Goal: Navigation & Orientation: Find specific page/section

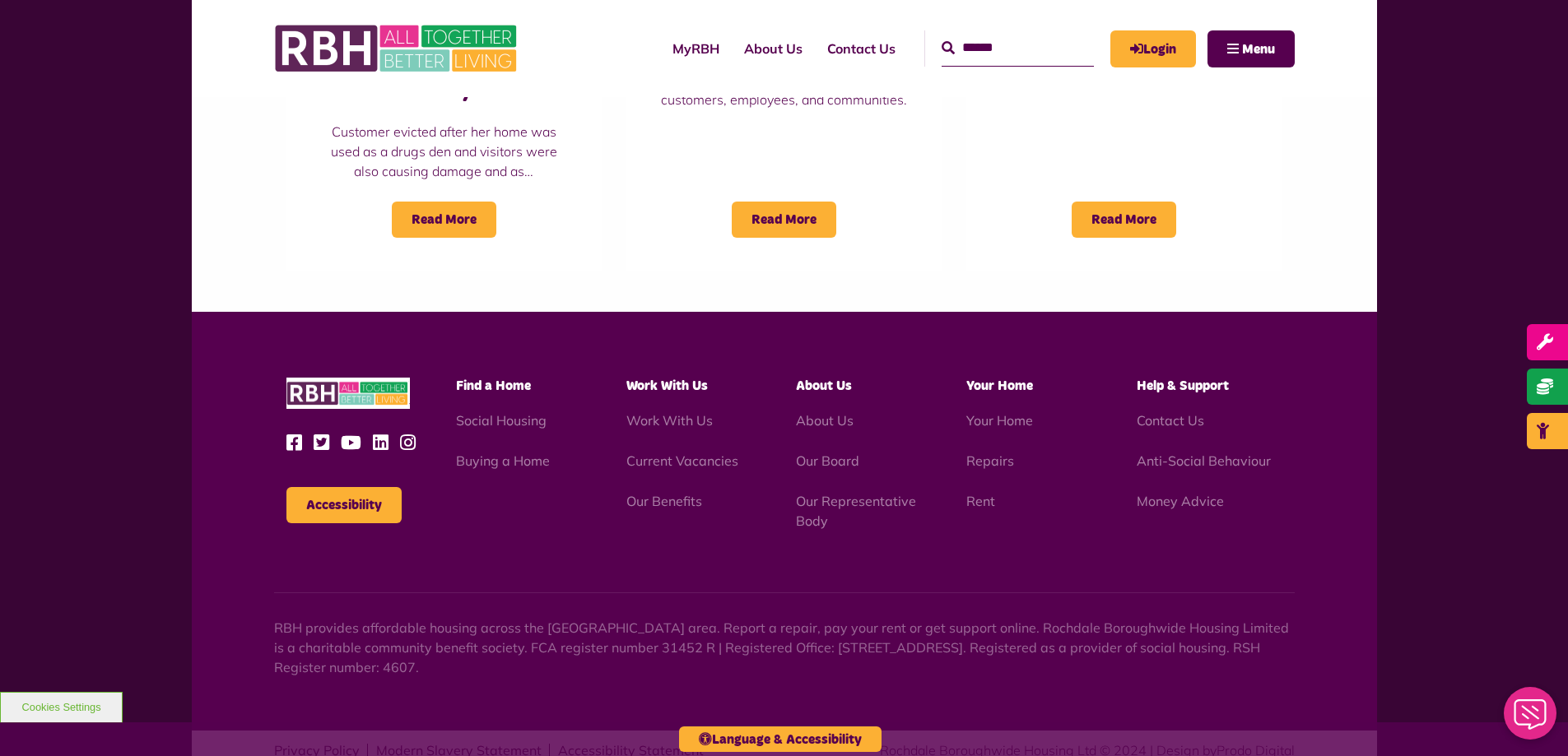
scroll to position [1487, 0]
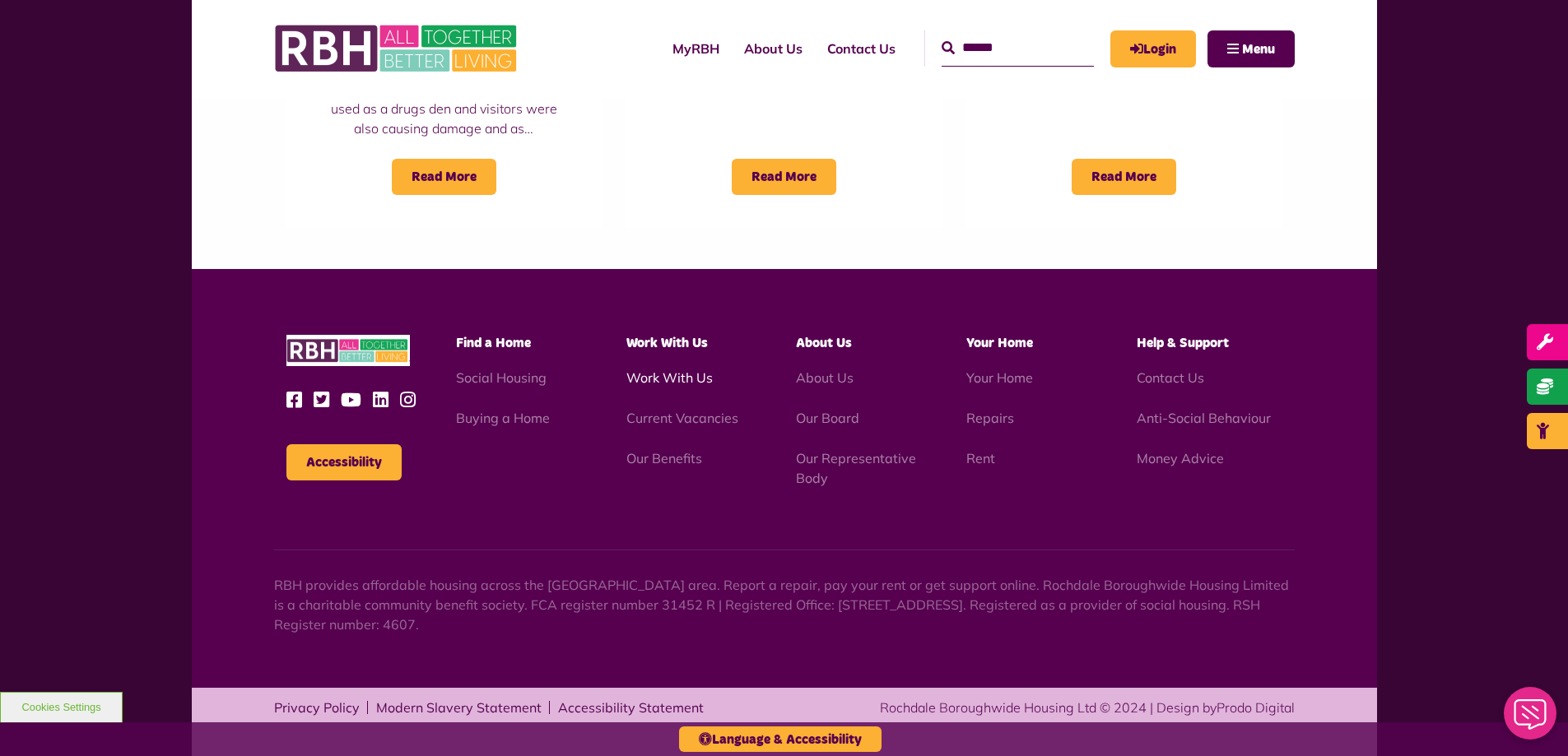
click at [668, 378] on link "Work With Us" at bounding box center [669, 378] width 86 height 17
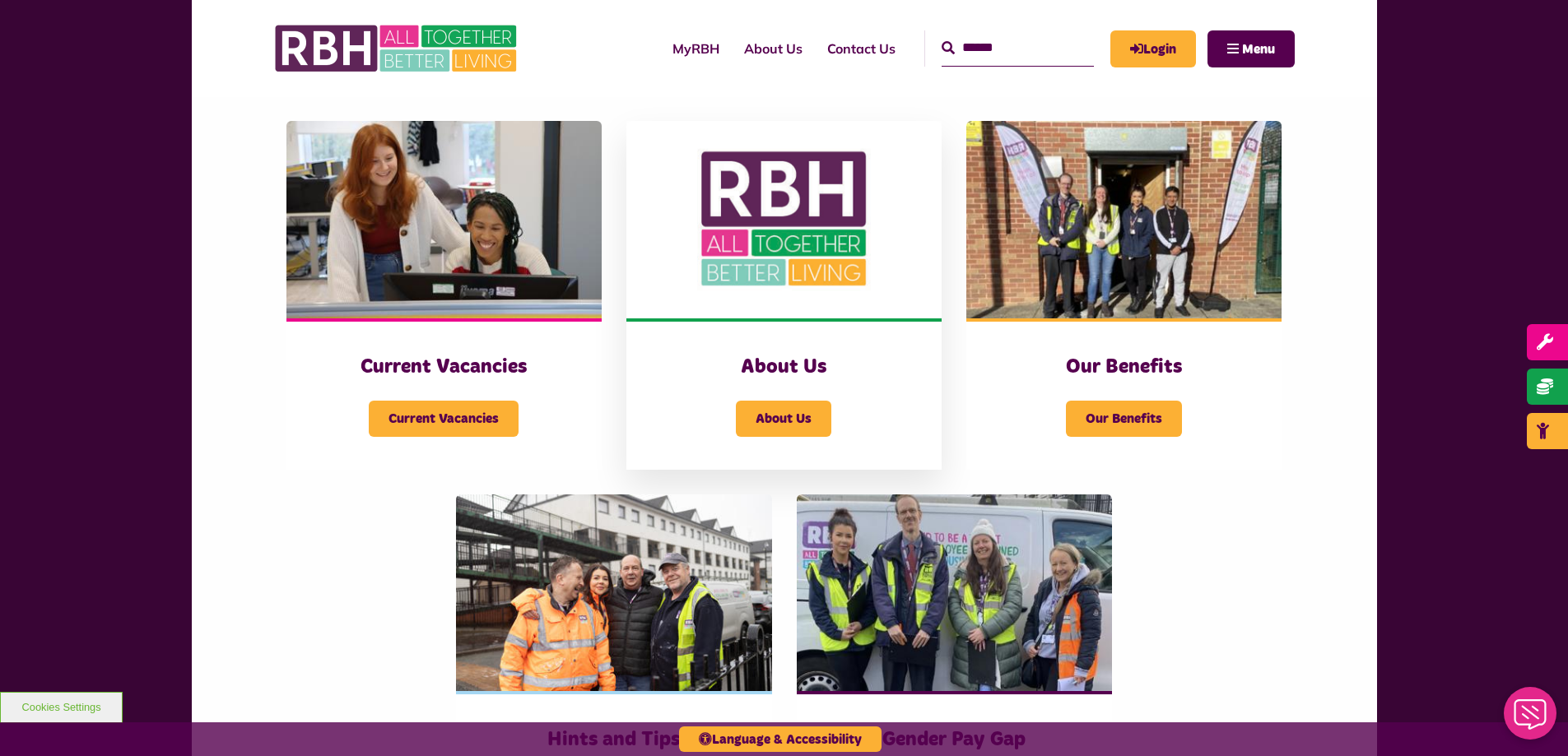
scroll to position [329, 0]
click at [808, 408] on span "About Us" at bounding box center [783, 418] width 95 height 36
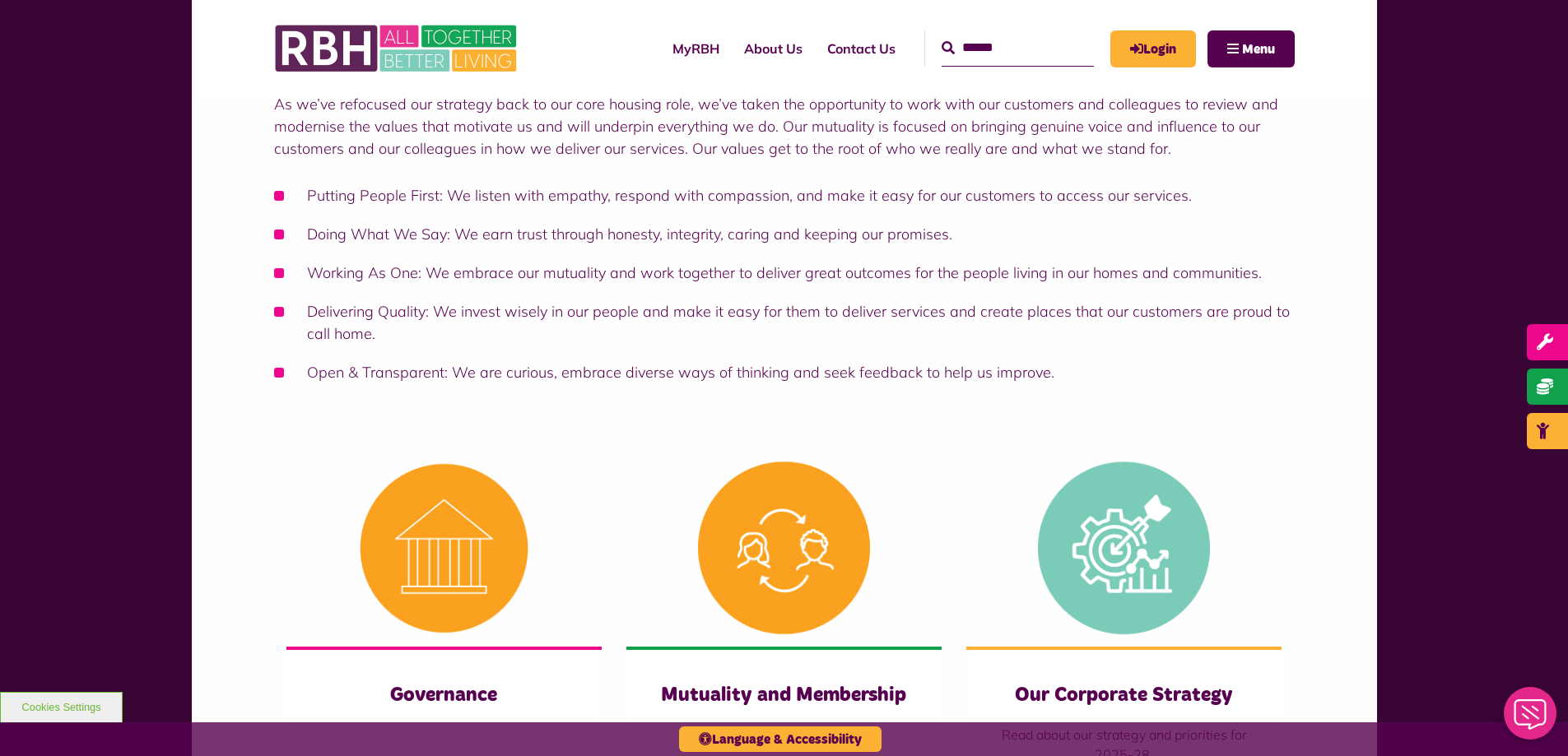
scroll to position [412, 0]
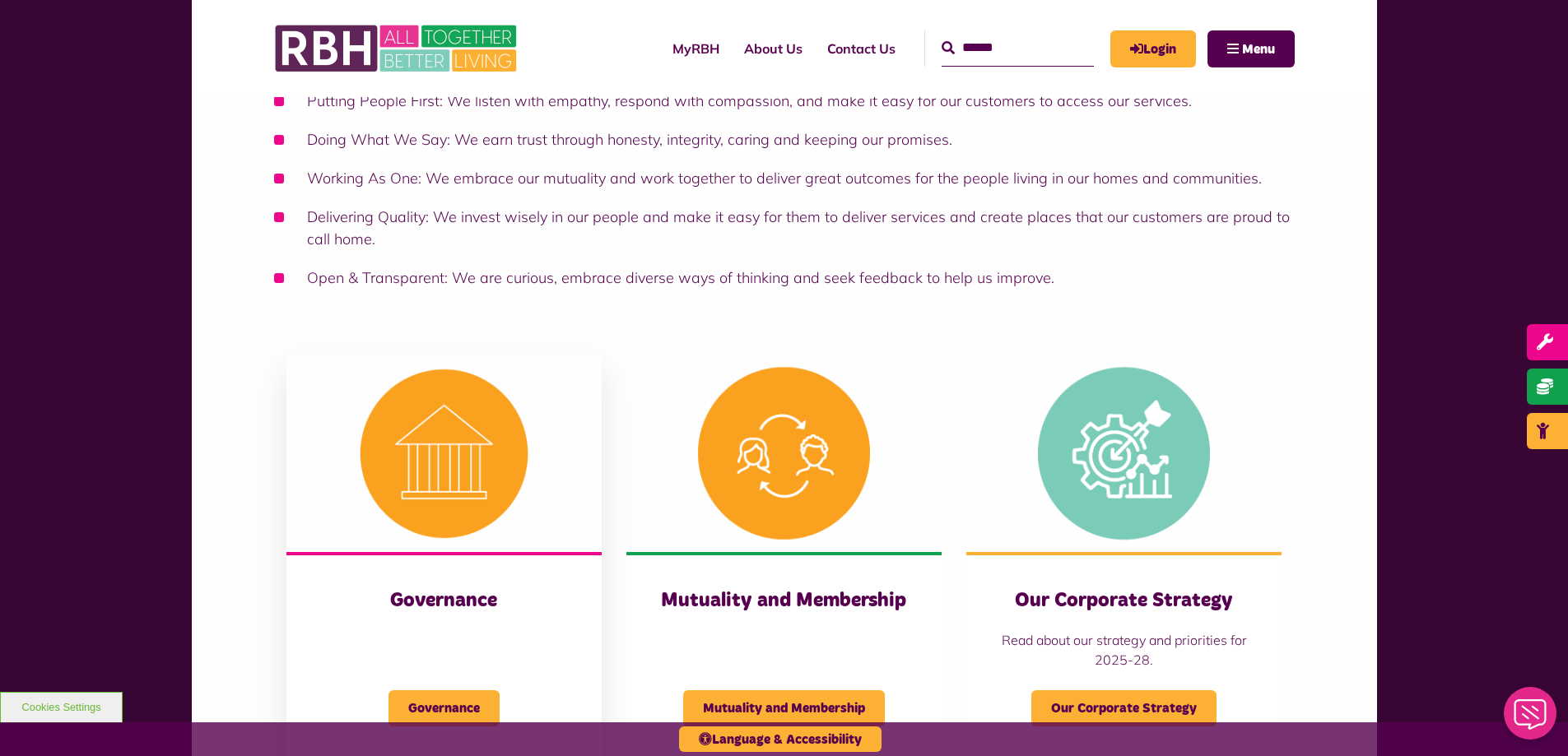
click at [486, 474] on img at bounding box center [444, 453] width 316 height 197
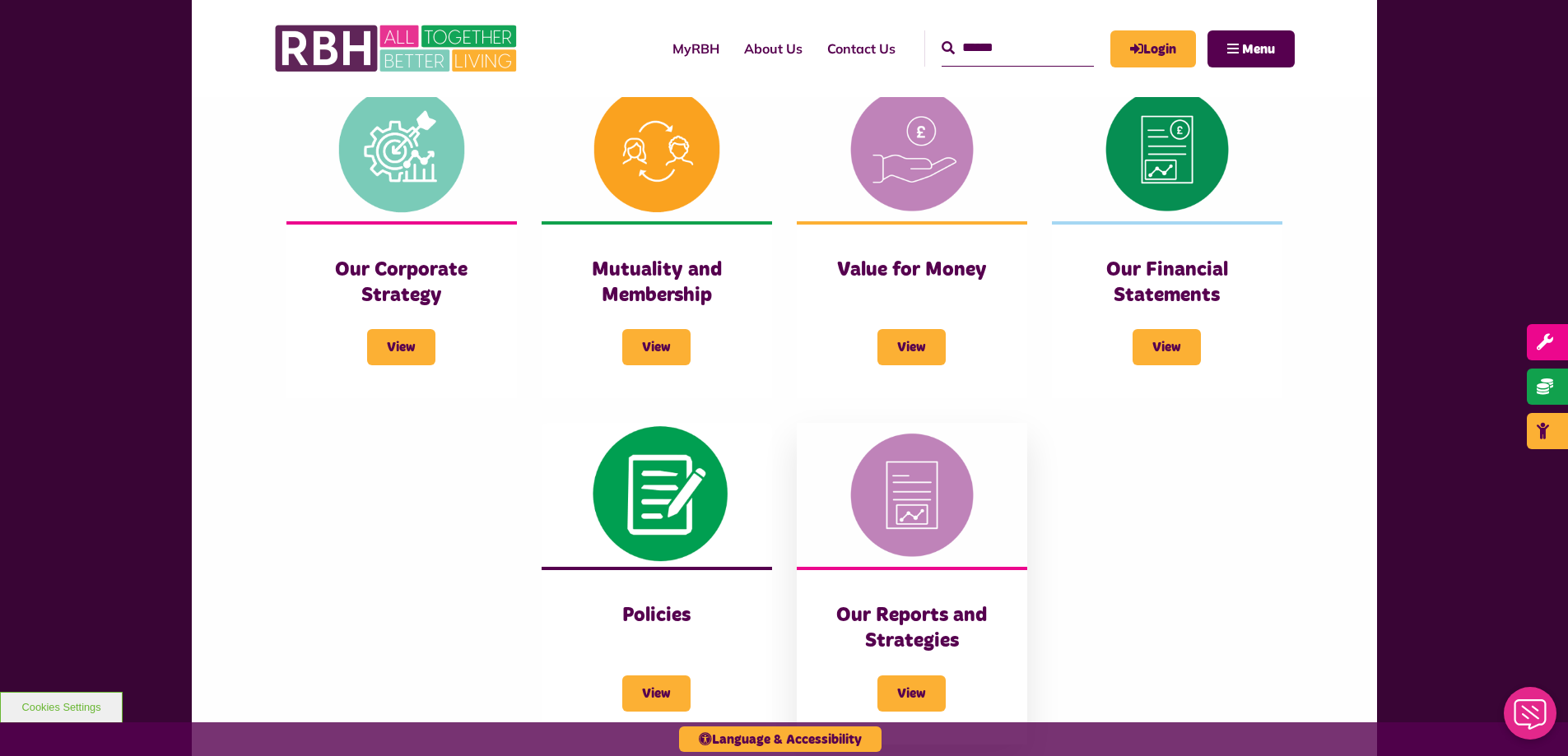
scroll to position [823, 0]
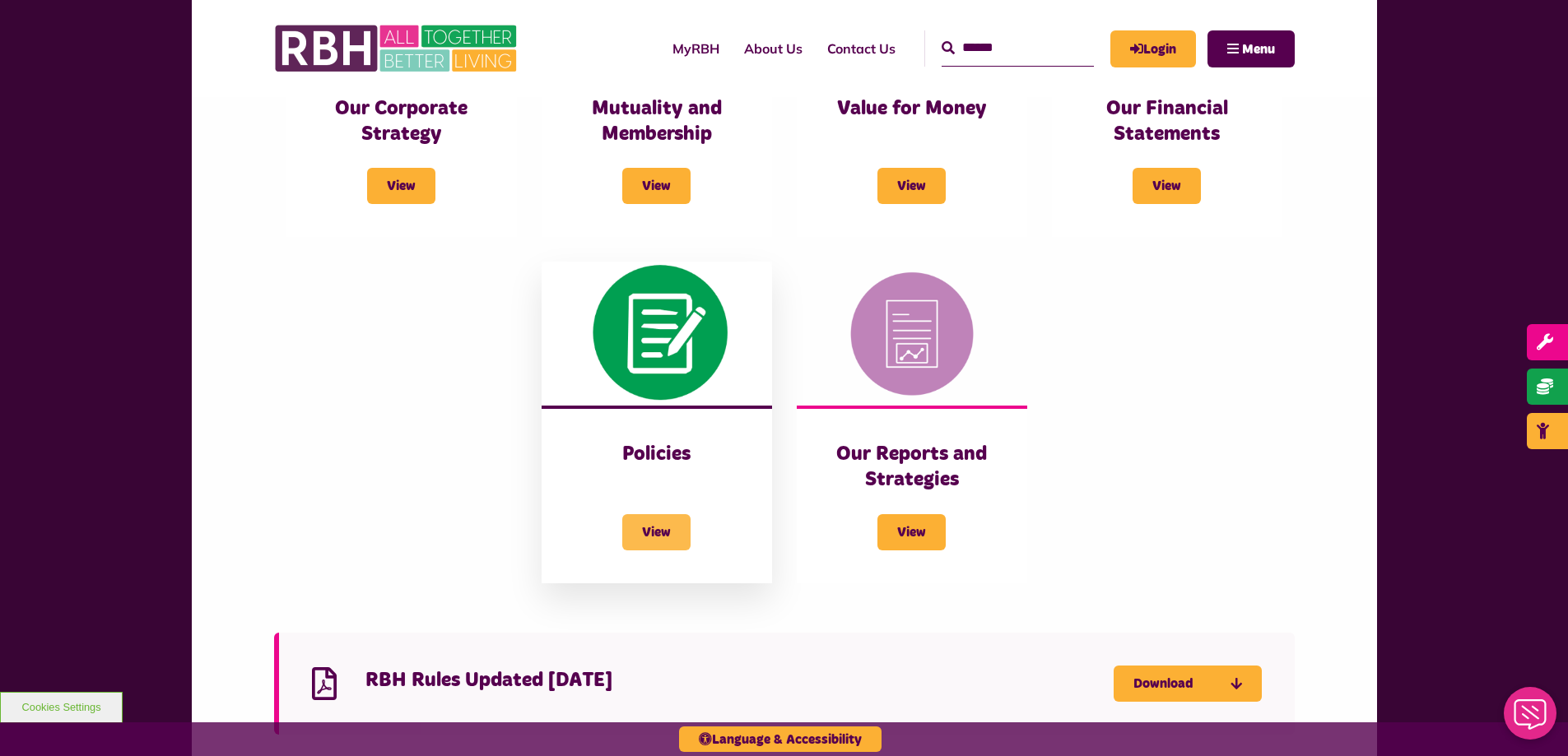
click at [644, 542] on span "View" at bounding box center [656, 532] width 68 height 36
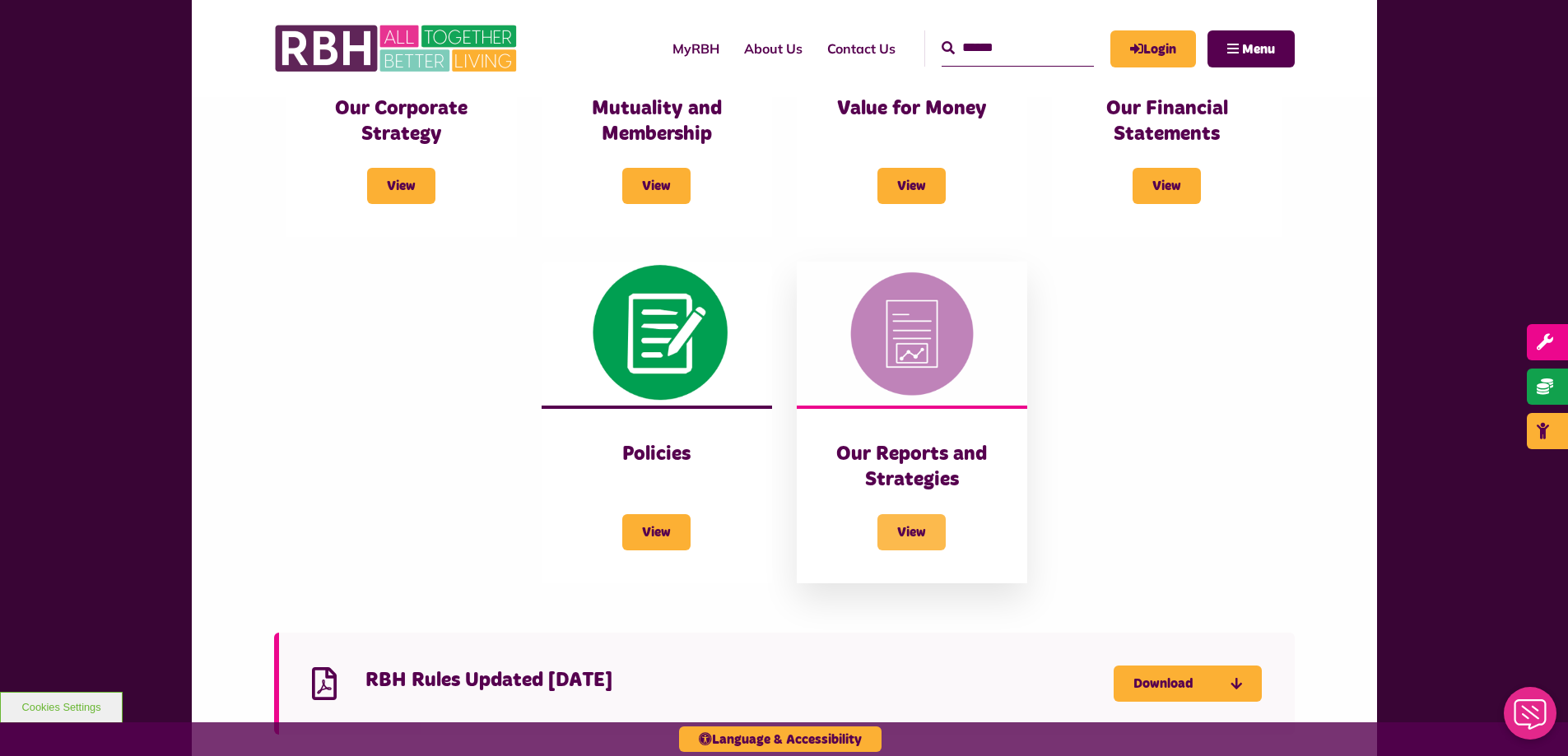
click at [929, 527] on span "View" at bounding box center [911, 532] width 68 height 36
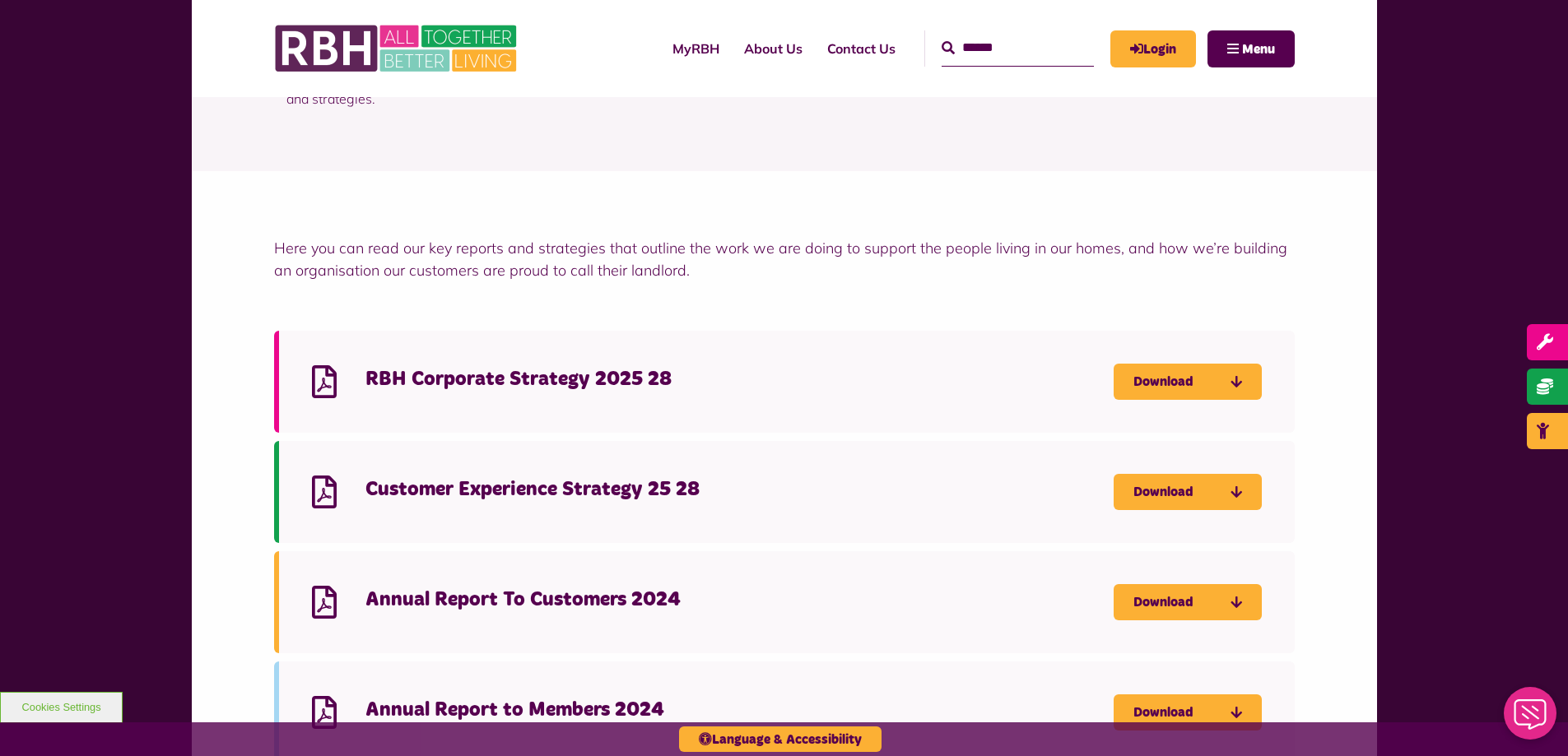
scroll to position [247, 0]
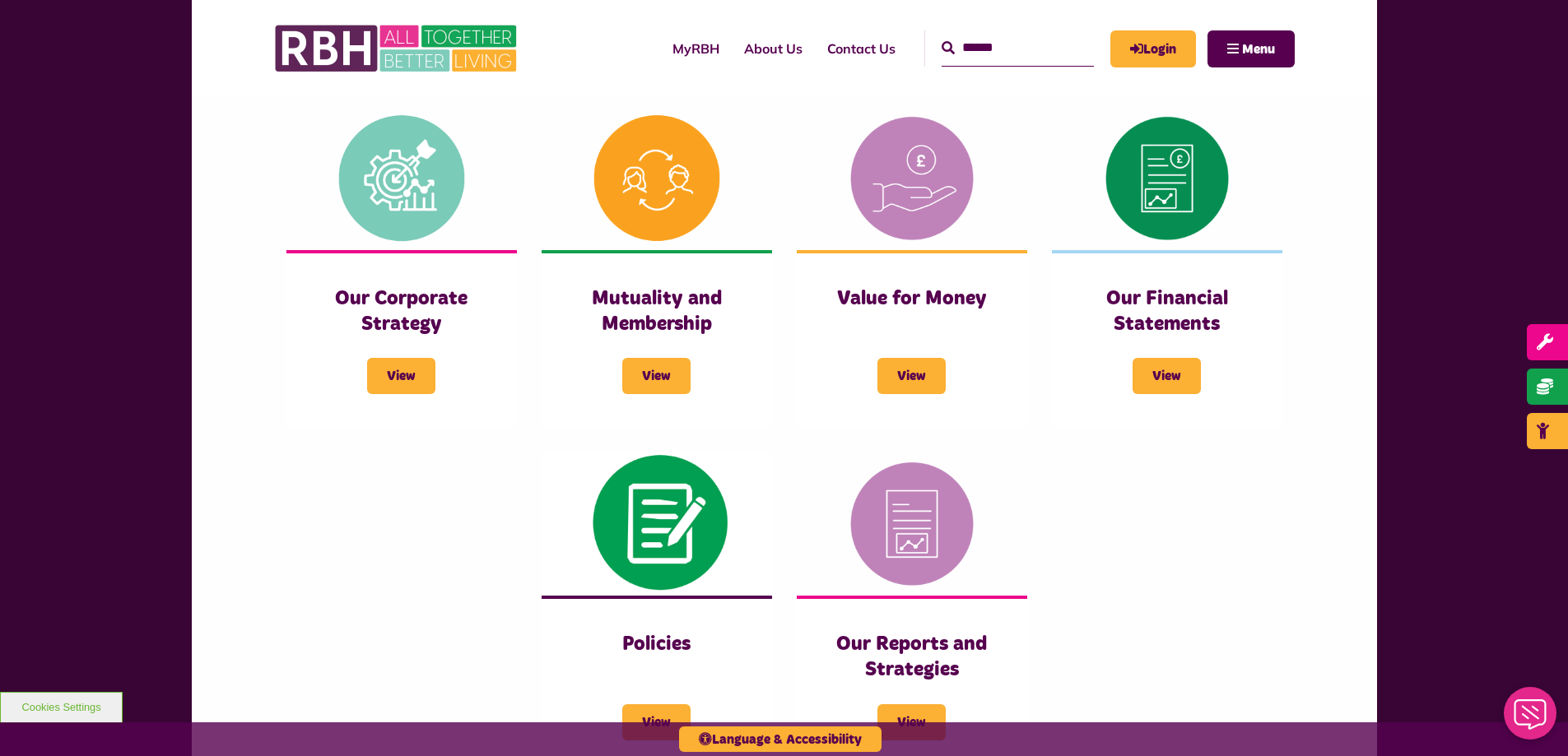
scroll to position [576, 0]
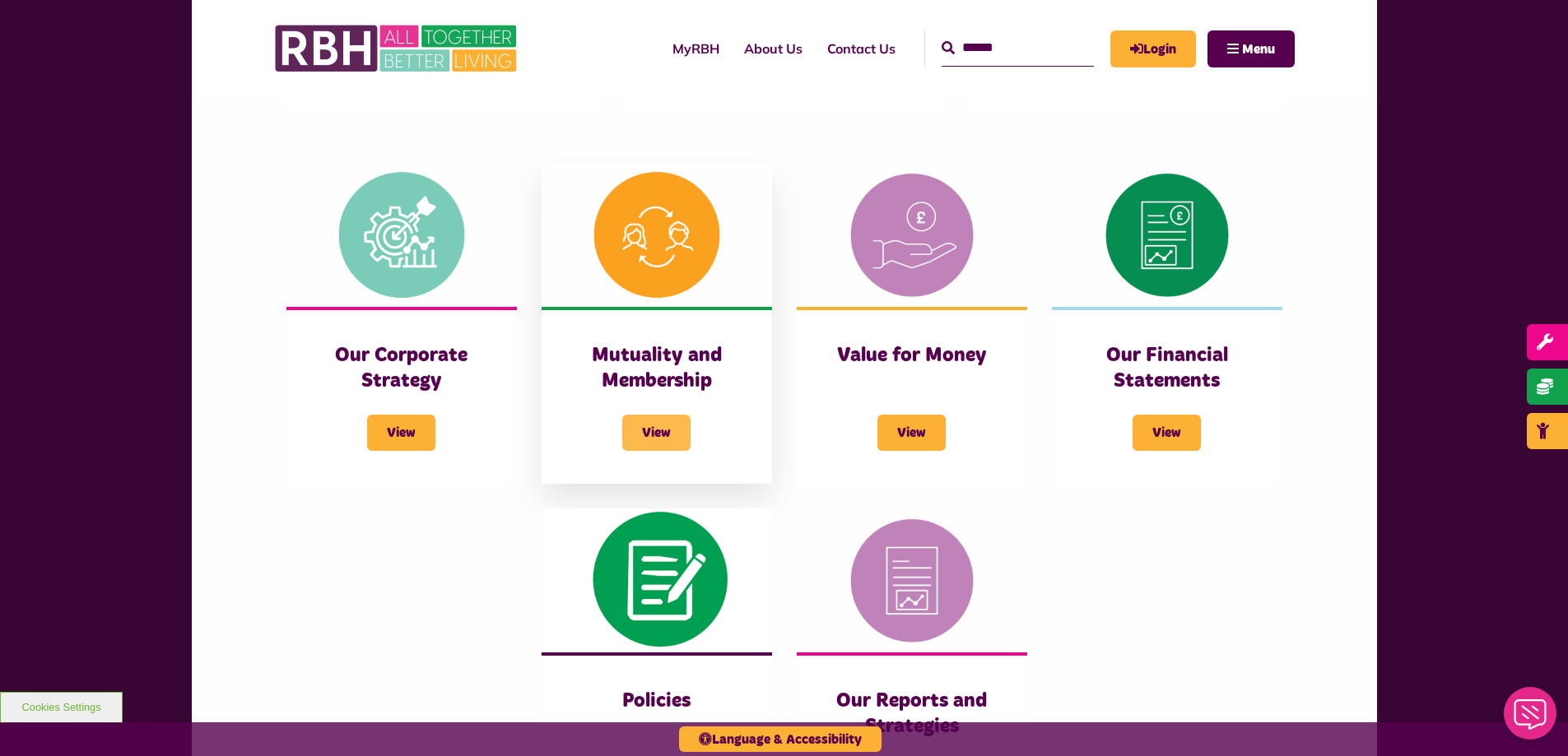
click at [645, 426] on span "View" at bounding box center [656, 433] width 68 height 36
